Goal: Task Accomplishment & Management: Manage account settings

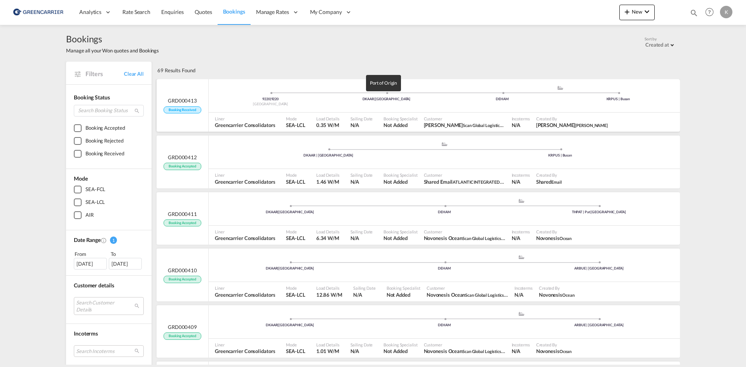
click at [337, 98] on div "DKAAR | [GEOGRAPHIC_DATA]" at bounding box center [386, 99] width 116 height 5
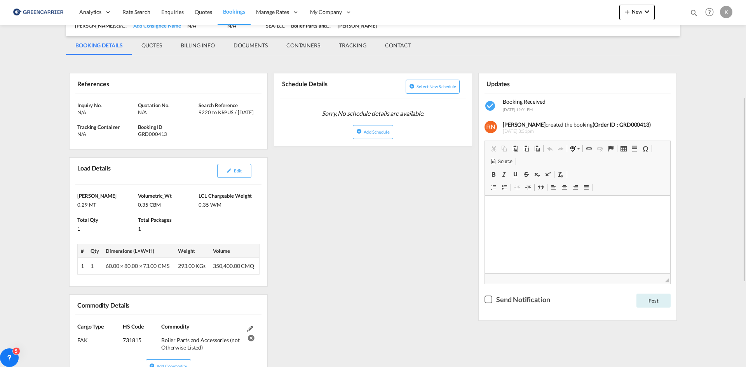
scroll to position [117, 0]
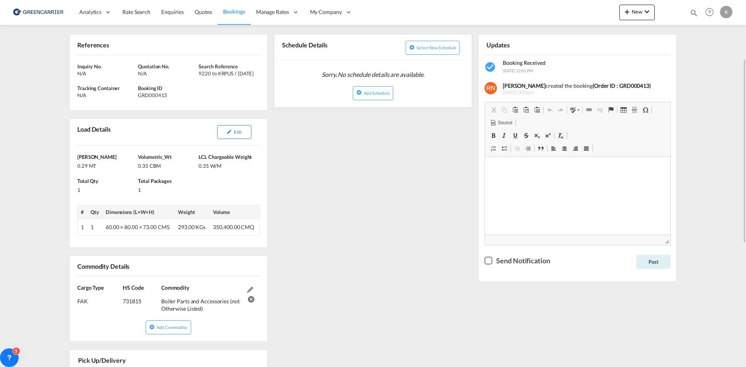
click at [239, 139] on button "Edit" at bounding box center [234, 132] width 34 height 14
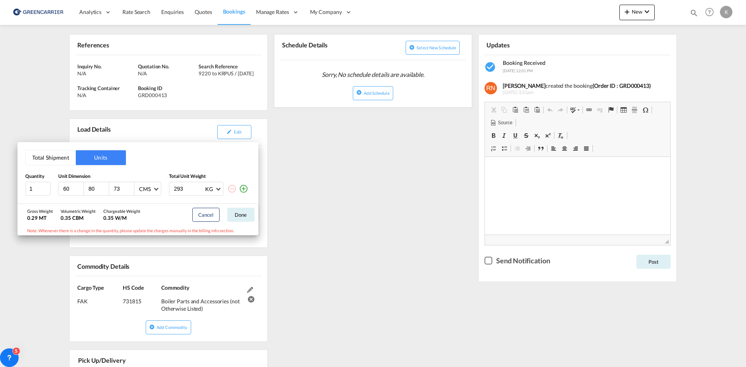
click at [478, 191] on div "Total Shipment Units Quantity Unit Dimension Total Unit Weight 1 60 80 73 CMS C…" at bounding box center [373, 183] width 746 height 367
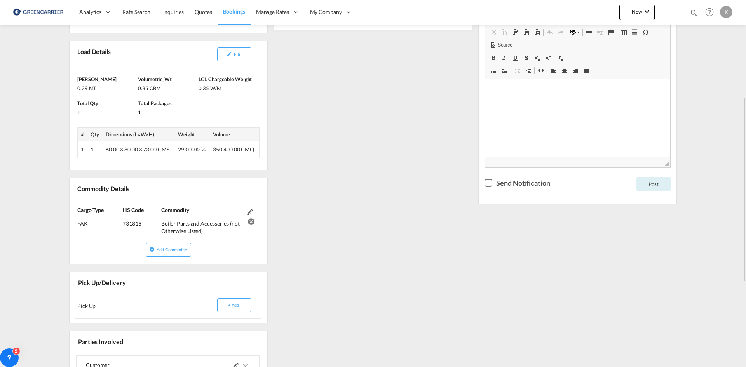
scroll to position [233, 0]
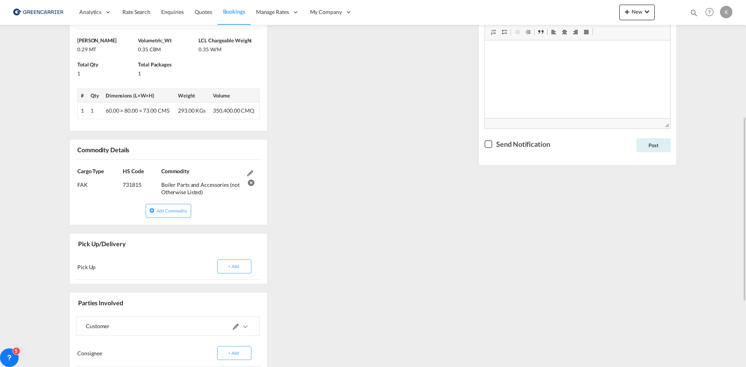
click at [114, 260] on div "Pick Up + Add" at bounding box center [168, 266] width 186 height 27
click at [239, 269] on button "+ Add" at bounding box center [234, 267] width 34 height 14
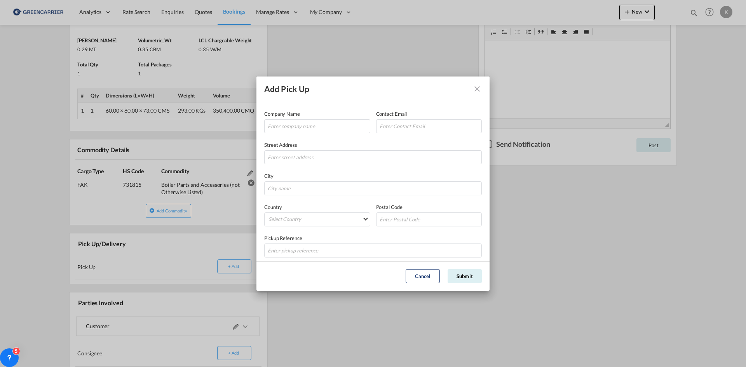
click at [479, 88] on md-icon "Close dialog" at bounding box center [477, 88] width 9 height 9
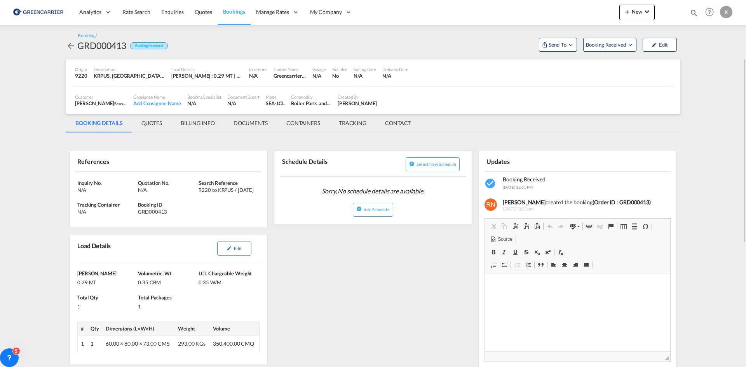
scroll to position [117, 0]
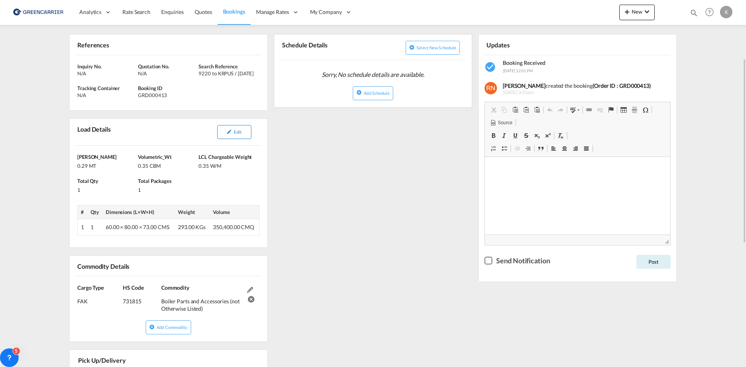
click at [245, 131] on button "Edit" at bounding box center [234, 132] width 34 height 14
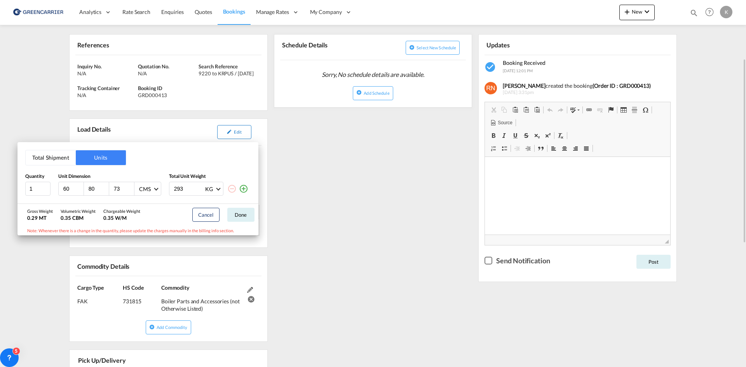
click at [245, 131] on div "Total Shipment Units Quantity Unit Dimension Total Unit Weight 1 60 80 73 CMS C…" at bounding box center [373, 183] width 746 height 367
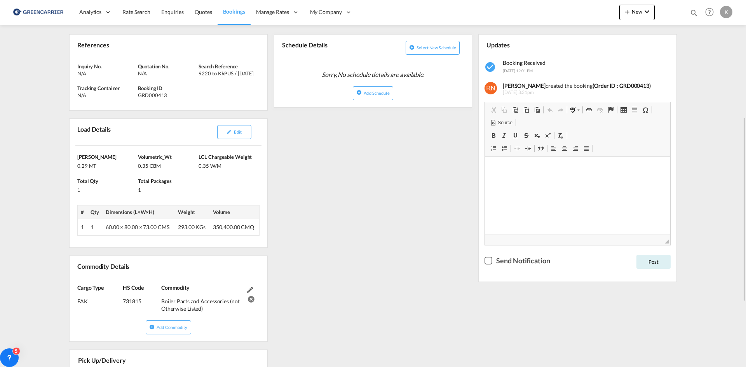
scroll to position [155, 0]
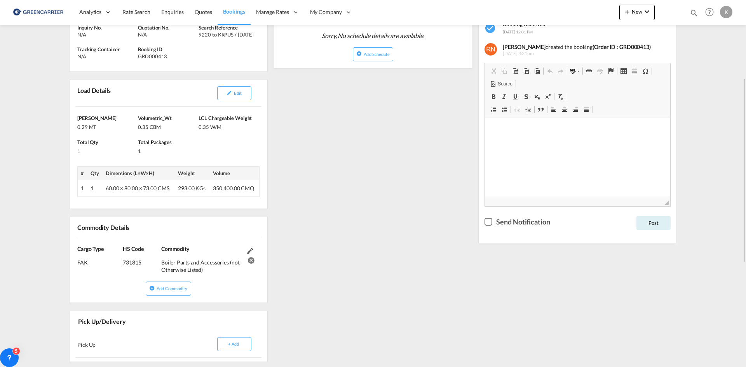
click at [249, 246] on div at bounding box center [252, 259] width 14 height 29
click at [250, 248] on div at bounding box center [252, 259] width 14 height 29
click at [250, 250] on md-icon at bounding box center [250, 251] width 6 height 6
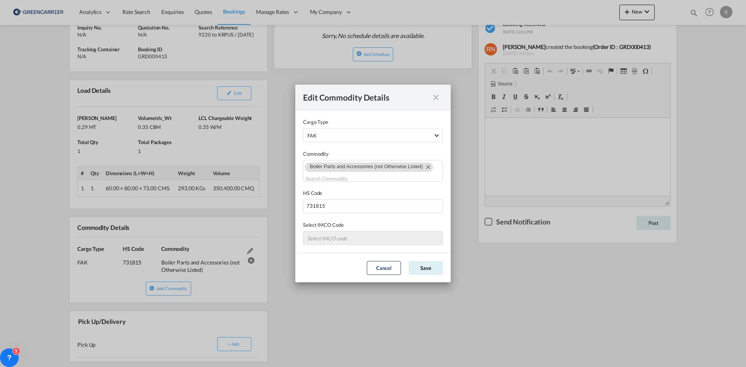
click at [440, 95] on md-icon "icon-close fg-AAA8AD cursor" at bounding box center [435, 97] width 9 height 9
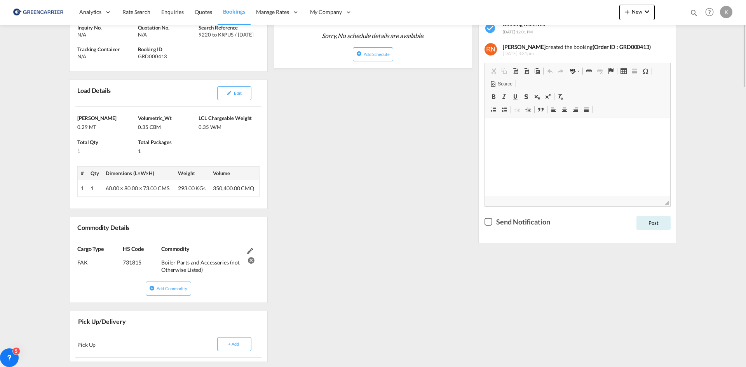
scroll to position [0, 0]
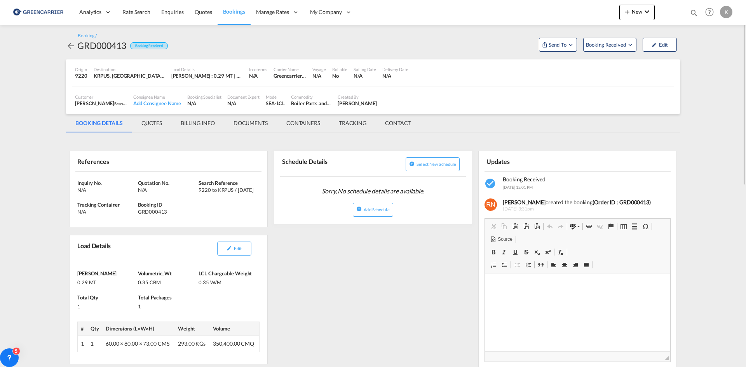
click at [69, 45] on md-icon "icon-arrow-left" at bounding box center [70, 45] width 9 height 9
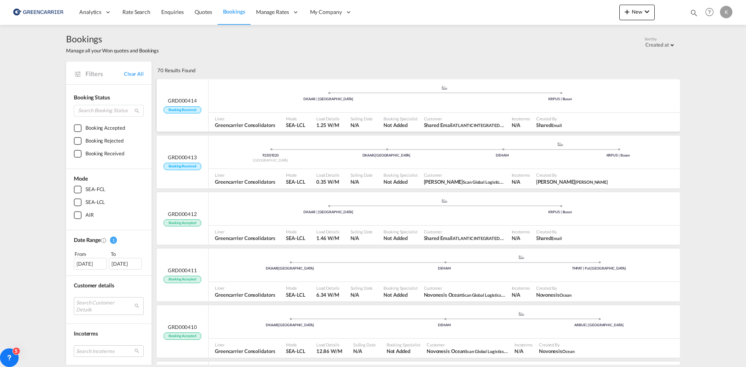
click at [270, 103] on div ".a{fill:#aaa8ad;} .a{fill:#aaa8ad;} DKAAR | [GEOGRAPHIC_DATA] KRPUS | [GEOGRAPH…" at bounding box center [444, 96] width 471 height 23
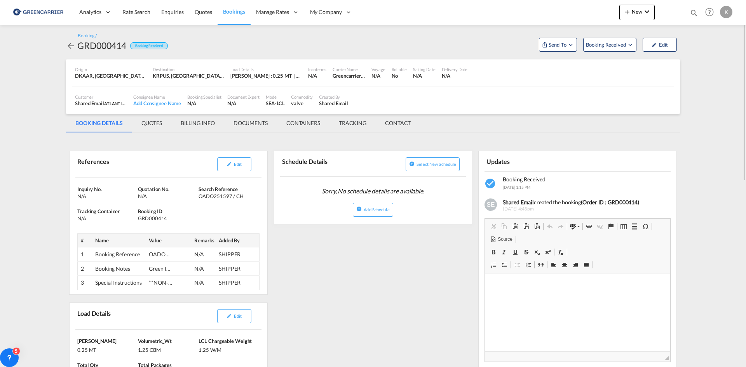
scroll to position [39, 0]
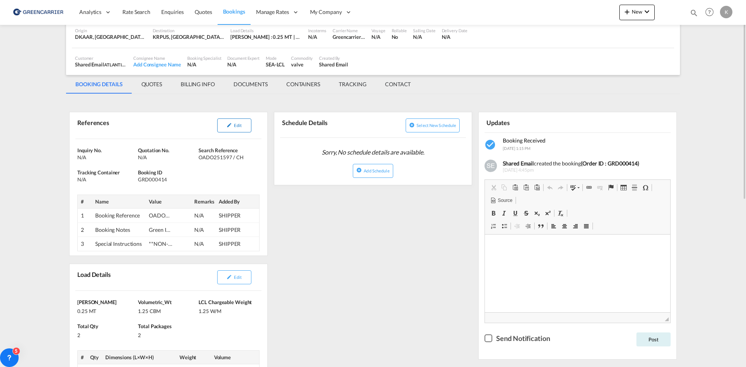
click at [220, 128] on button "Edit" at bounding box center [234, 126] width 34 height 14
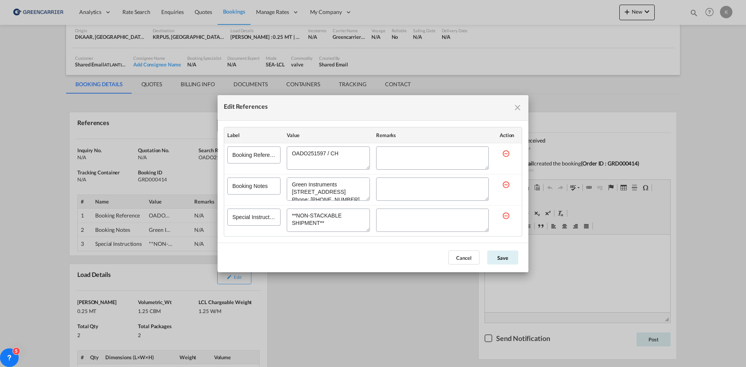
scroll to position [37, 0]
click at [520, 107] on md-icon "icon-close fg-AAA8AD cursor" at bounding box center [517, 107] width 9 height 9
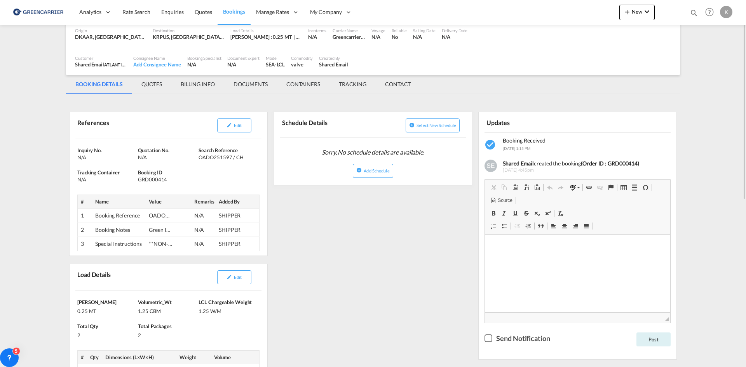
scroll to position [117, 0]
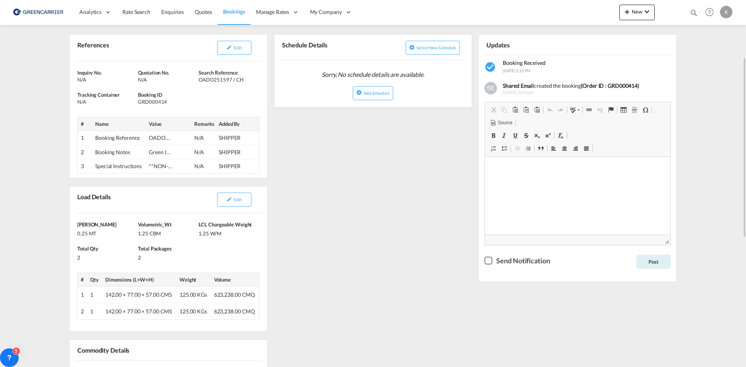
drag, startPoint x: 241, startPoint y: 204, endPoint x: 254, endPoint y: 201, distance: 13.0
click at [241, 204] on button "Edit" at bounding box center [234, 200] width 34 height 14
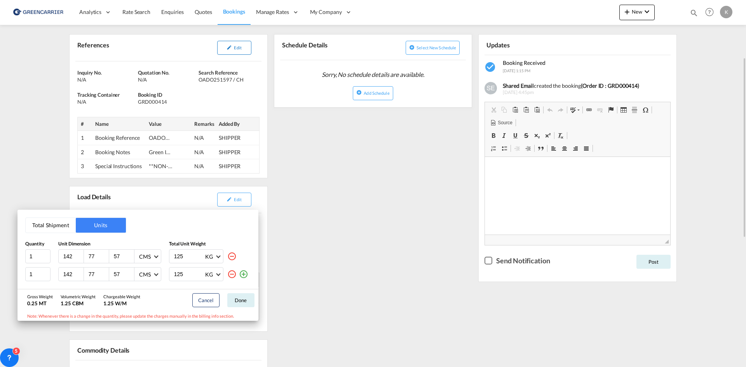
drag, startPoint x: 234, startPoint y: 54, endPoint x: 236, endPoint y: 49, distance: 5.2
click at [234, 54] on div "Total Shipment Units Quantity Unit Dimension Total Unit Weight 1 142 77 57 CMS …" at bounding box center [373, 183] width 746 height 367
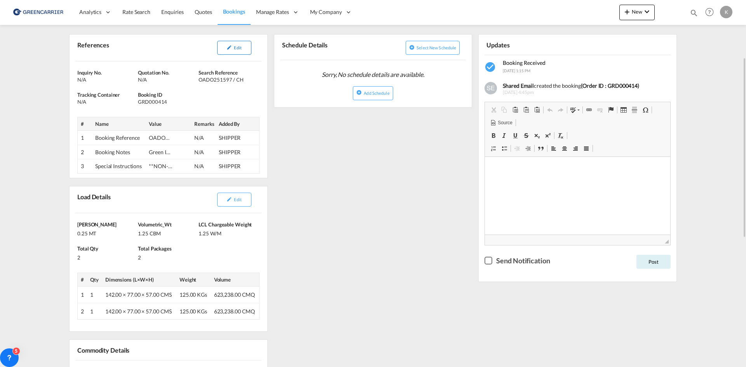
click at [236, 49] on span "Edit" at bounding box center [237, 47] width 7 height 5
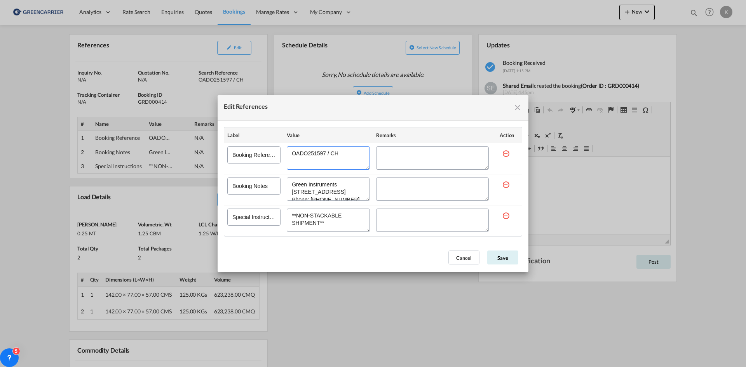
drag, startPoint x: 352, startPoint y: 154, endPoint x: 191, endPoint y: 145, distance: 161.1
click at [191, 145] on div "Edit References Label Value Remarks Action Booking Reference Booking Notes Spec…" at bounding box center [373, 183] width 746 height 367
click at [463, 261] on button "Cancel" at bounding box center [464, 258] width 31 height 14
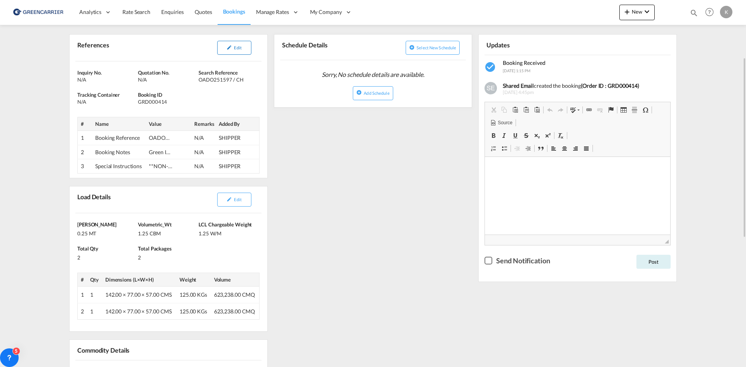
click at [239, 45] on span "Edit" at bounding box center [237, 47] width 7 height 5
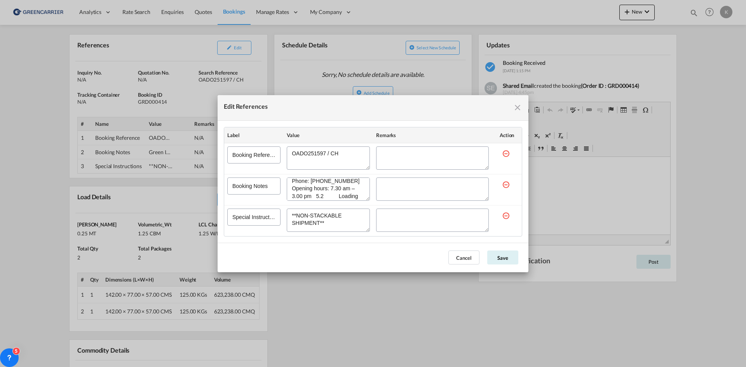
scroll to position [37, 0]
drag, startPoint x: 291, startPoint y: 182, endPoint x: 351, endPoint y: 199, distance: 62.6
click at [349, 199] on div "Edit References" at bounding box center [328, 189] width 83 height 23
click at [471, 258] on button "Cancel" at bounding box center [464, 258] width 31 height 14
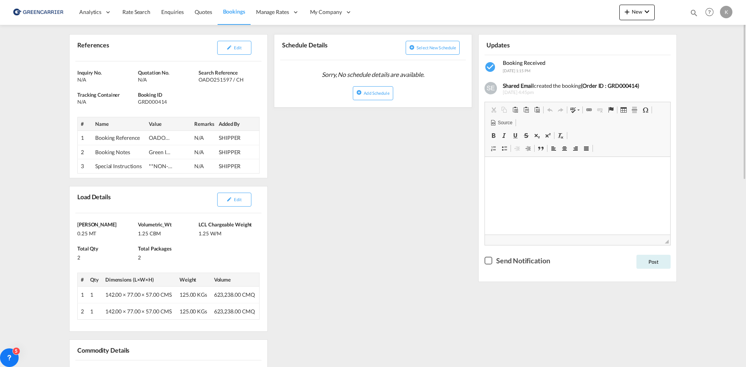
scroll to position [0, 0]
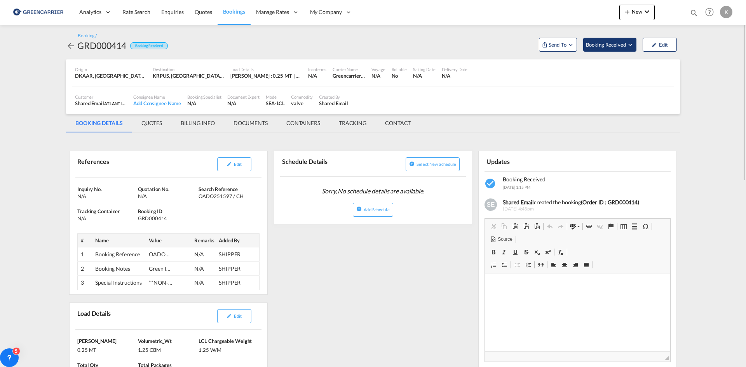
click at [601, 45] on span "Booking Received" at bounding box center [606, 45] width 41 height 8
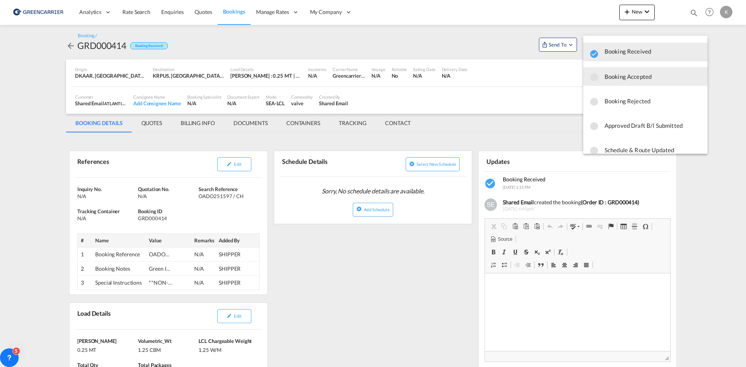
click at [622, 80] on span "Booking Accepted" at bounding box center [653, 77] width 97 height 14
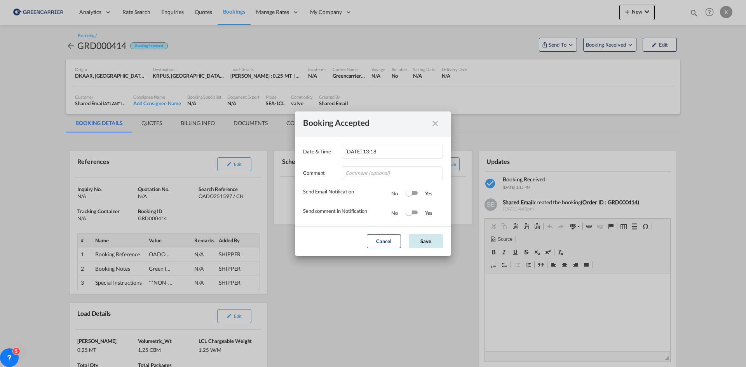
click at [430, 239] on button "Save" at bounding box center [426, 241] width 34 height 14
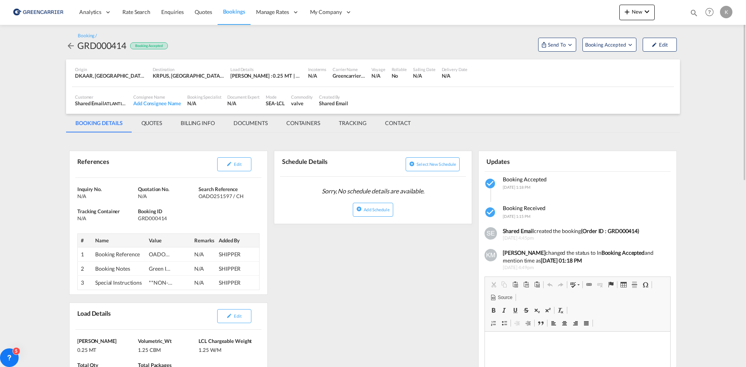
click at [72, 46] on md-icon "icon-arrow-left" at bounding box center [70, 45] width 9 height 9
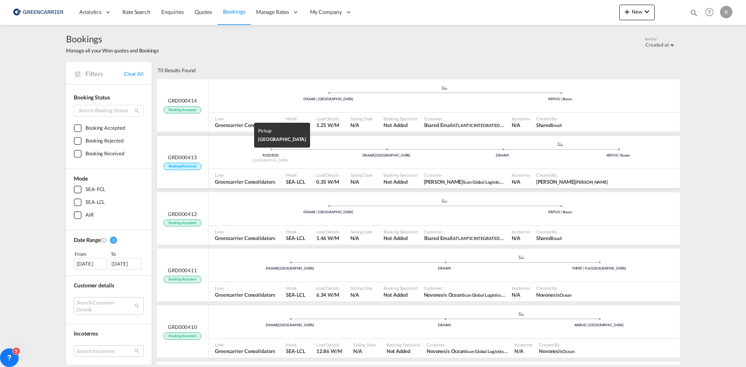
click at [303, 157] on div "9220 | 9220" at bounding box center [271, 155] width 116 height 5
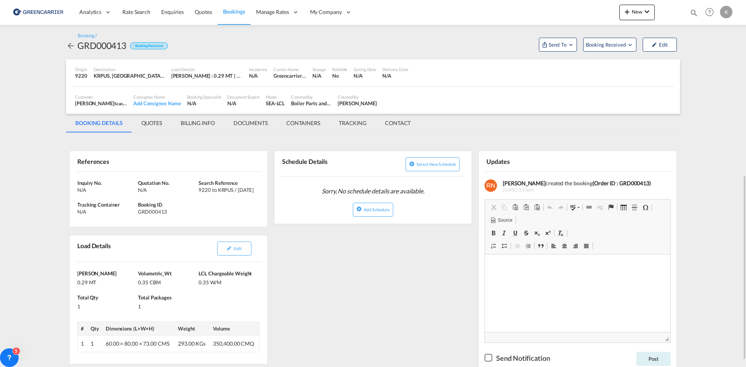
scroll to position [155, 0]
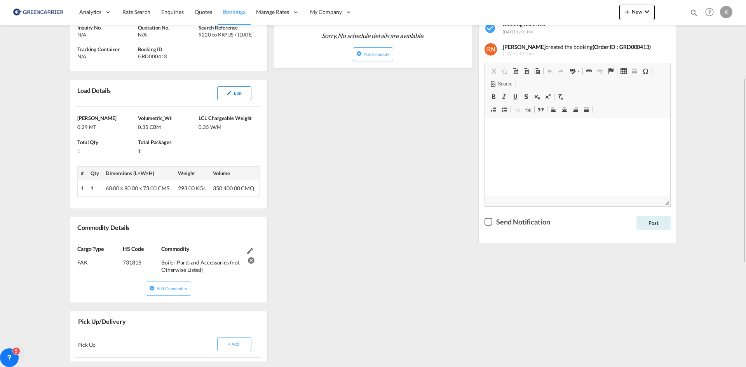
click at [237, 99] on button "Edit" at bounding box center [234, 93] width 34 height 14
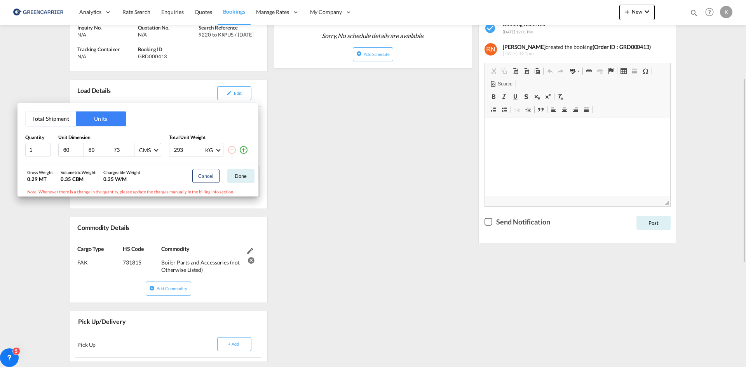
drag, startPoint x: 444, startPoint y: 150, endPoint x: 407, endPoint y: 148, distance: 37.4
click at [444, 150] on div "Total Shipment Units Quantity Unit Dimension Total Unit Weight 1 60 80 73 CMS C…" at bounding box center [373, 183] width 746 height 367
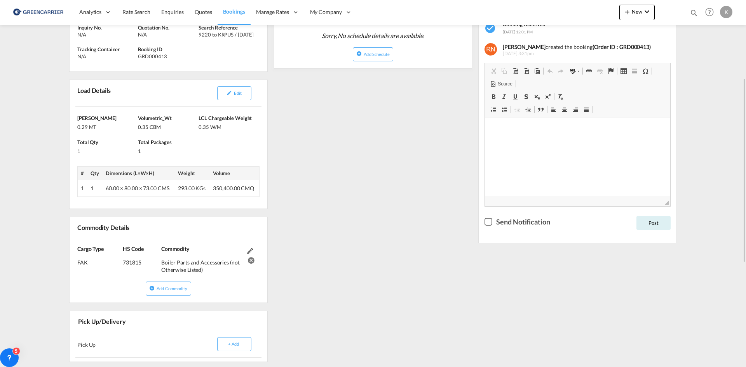
scroll to position [117, 0]
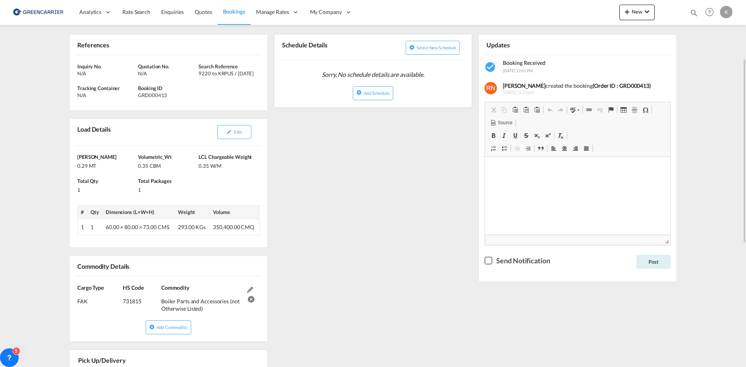
click at [157, 94] on div "GRD000413" at bounding box center [167, 95] width 59 height 7
copy div "GRD000413"
